Goal: Communication & Community: Answer question/provide support

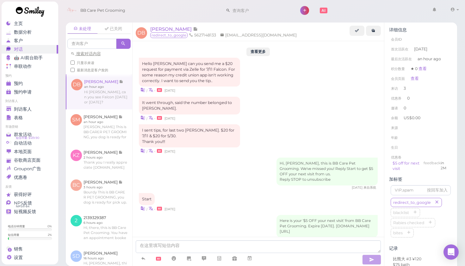
scroll to position [621, 0]
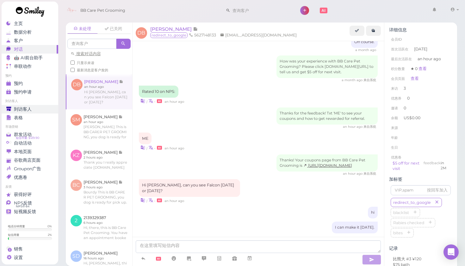
click at [50, 109] on div "到访客人" at bounding box center [29, 108] width 46 height 5
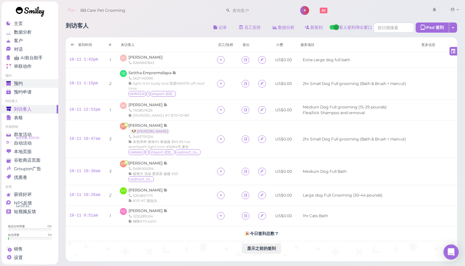
click at [41, 83] on div "预约" at bounding box center [29, 83] width 46 height 5
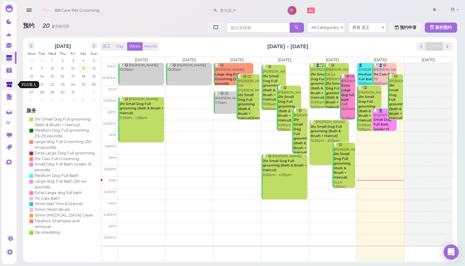
click at [8, 83] on polygon at bounding box center [9, 84] width 6 height 5
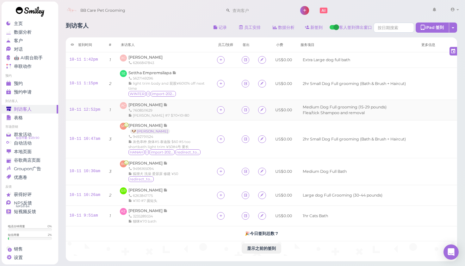
click at [159, 108] on div "7608511629" at bounding box center [159, 110] width 61 height 5
click at [161, 105] on span "[PERSON_NAME]" at bounding box center [146, 104] width 35 height 5
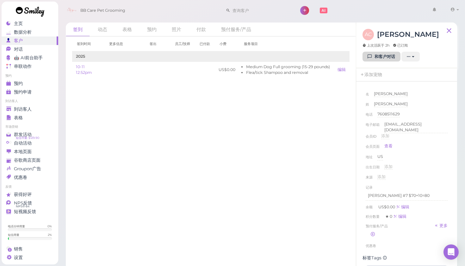
click at [381, 53] on link "和客户对话" at bounding box center [382, 57] width 38 height 10
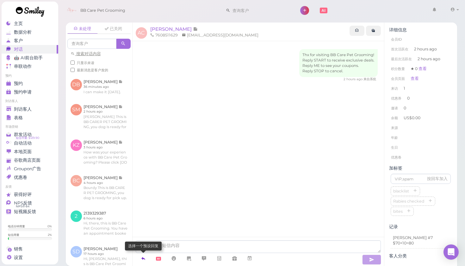
click at [143, 254] on link at bounding box center [143, 258] width 15 height 11
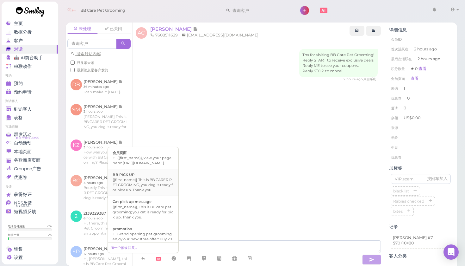
click at [163, 196] on li "BB PICK UP {{first_name}} This is BB CARER PET GROOMING, you dog is ready for p…" at bounding box center [143, 181] width 71 height 27
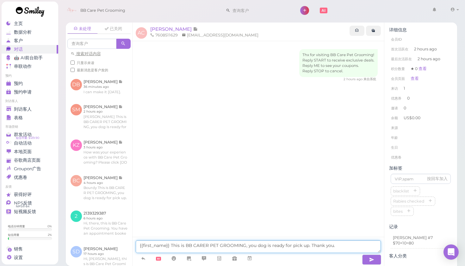
click at [163, 248] on textarea "{{first_name}} This is BB CARER PET GROOMING, you dog is ready for pick up. Tha…" at bounding box center [259, 246] width 246 height 13
click at [164, 245] on textarea "{{first_name}} This is BB CARER PET GROOMING, you dog is ready for pick up. Tha…" at bounding box center [259, 246] width 246 height 13
type textarea "This is BB CARER PET GROOMING, you dog is ready for pick up. Thank you."
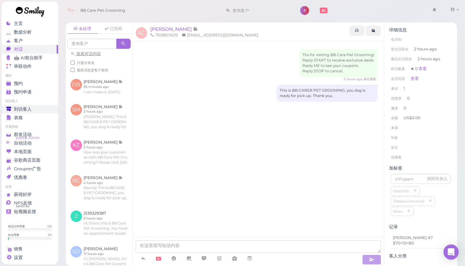
click at [36, 109] on div "到访客人" at bounding box center [29, 108] width 46 height 5
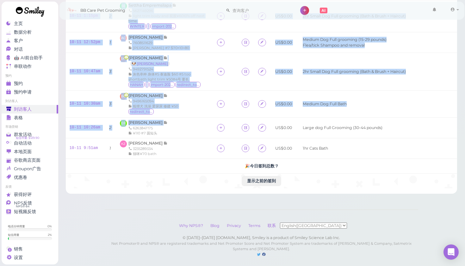
drag, startPoint x: 203, startPoint y: 118, endPoint x: 60, endPoint y: 91, distance: 145.0
click at [60, 91] on div "到访客人 记录 员工安排 数据分析 新签到 客人签到弹出窗口 iPad 签到 点击到签到页面 员工任务页面 签到时间 #" at bounding box center [262, 71] width 408 height 243
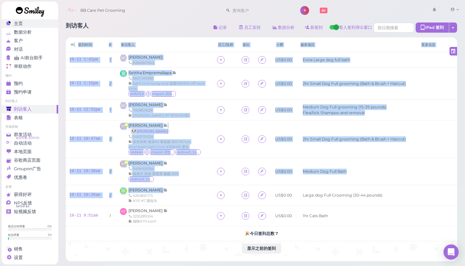
click at [28, 27] on link "主页" at bounding box center [30, 23] width 57 height 9
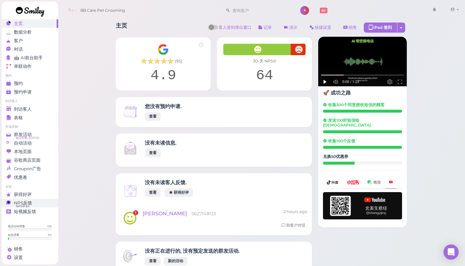
click at [41, 203] on div "NPS反馈" at bounding box center [29, 202] width 46 height 5
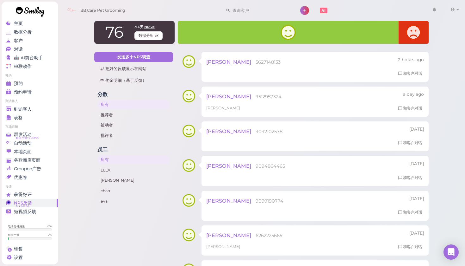
click at [423, 34] on div at bounding box center [414, 32] width 30 height 23
click at [39, 22] on link at bounding box center [30, 13] width 57 height 22
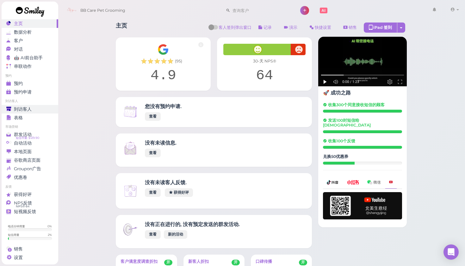
click at [32, 108] on div "到访客人" at bounding box center [29, 108] width 46 height 5
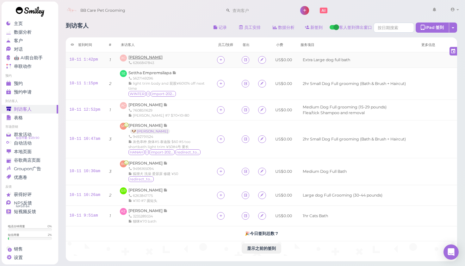
click at [152, 57] on span "[PERSON_NAME]" at bounding box center [146, 57] width 34 height 5
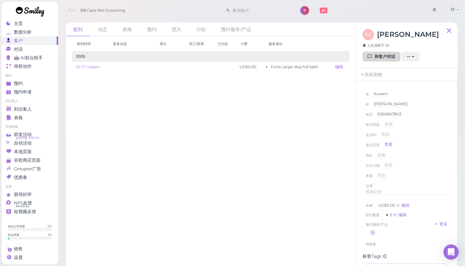
click at [379, 52] on link "和客户对话" at bounding box center [382, 57] width 38 height 10
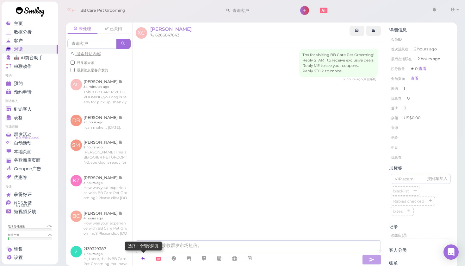
click at [149, 258] on link at bounding box center [143, 258] width 15 height 11
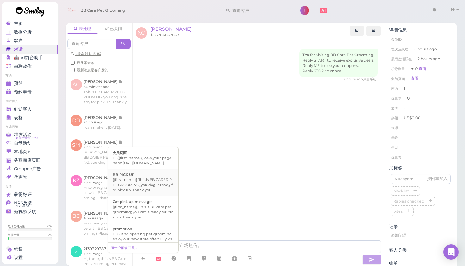
click at [168, 192] on div "{{first_name}} This is BB CARER PET GROOMING, you dog is ready for pick up. Tha…" at bounding box center [143, 184] width 61 height 15
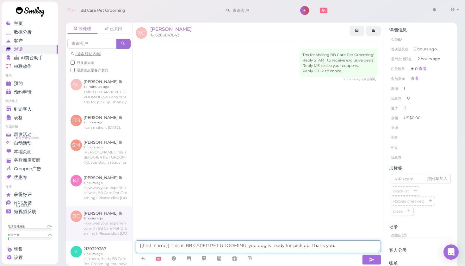
drag, startPoint x: 168, startPoint y: 246, endPoint x: 128, endPoint y: 244, distance: 40.6
click at [128, 244] on div "未处理 已关闭 搜索对话内容 只显示未读 最新消息是客户发的 AC [PERSON_NAME] 34 minutes ago" at bounding box center [262, 143] width 392 height 243
type textarea "This is BB CARER PET GROOMING, you dog is ready for pick up. Thank you."
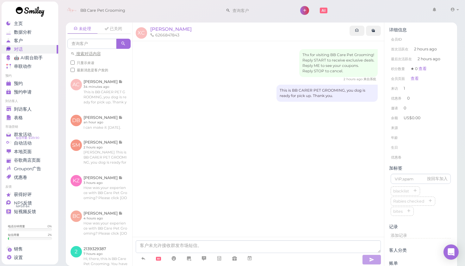
click at [31, 21] on link at bounding box center [30, 13] width 57 height 22
